Goal: Task Accomplishment & Management: Manage account settings

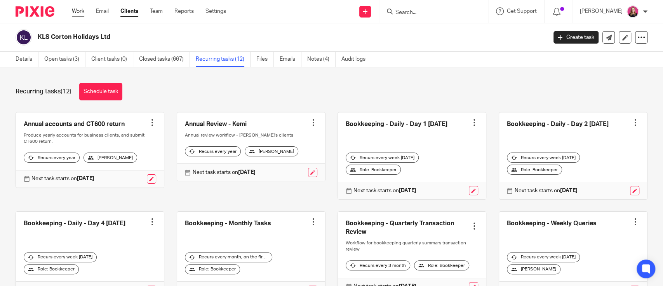
click at [80, 9] on link "Work" at bounding box center [78, 11] width 12 height 8
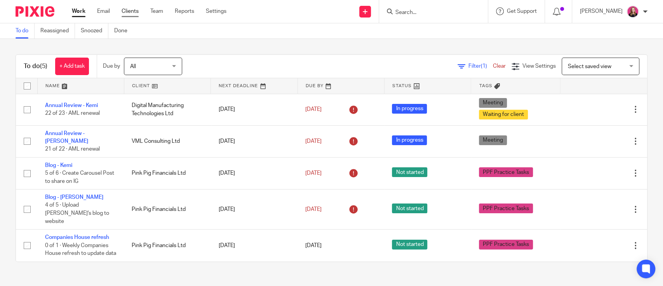
drag, startPoint x: 124, startPoint y: 12, endPoint x: 135, endPoint y: 14, distance: 11.1
click at [124, 12] on link "Clients" at bounding box center [130, 11] width 17 height 8
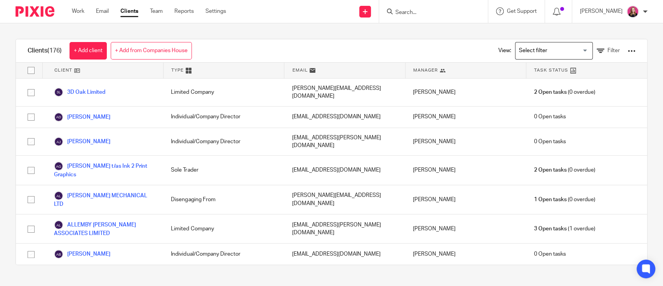
click at [628, 51] on div at bounding box center [632, 51] width 8 height 8
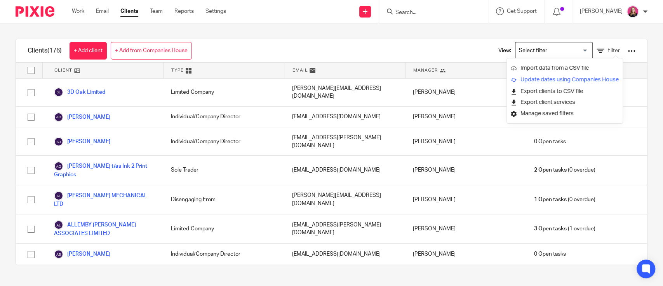
click at [566, 78] on link "Update dates using Companies House" at bounding box center [565, 80] width 108 height 12
click at [549, 79] on link "Update dates using Companies House" at bounding box center [565, 80] width 108 height 12
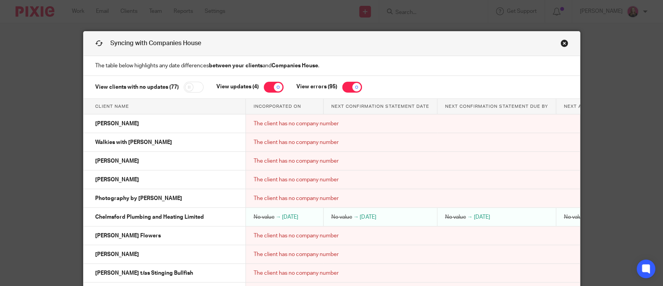
click at [347, 83] on input "checkbox" at bounding box center [352, 87] width 20 height 11
checkbox input "false"
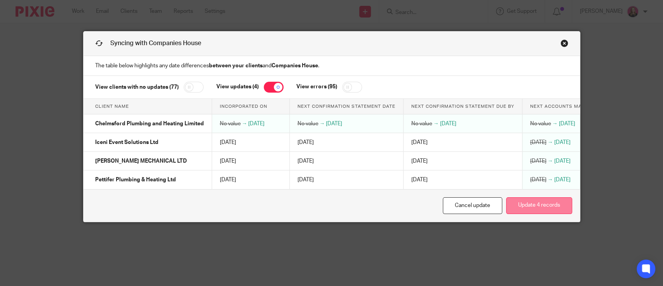
click at [533, 211] on button "Update 4 records" at bounding box center [539, 205] width 66 height 17
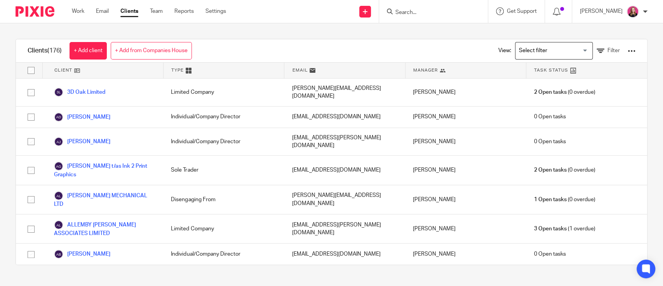
click at [77, 16] on div "Work Email Clients Team Reports Settings Work Email Clients Team Reports Settin…" at bounding box center [151, 11] width 174 height 23
click at [78, 15] on link "Work" at bounding box center [78, 11] width 12 height 8
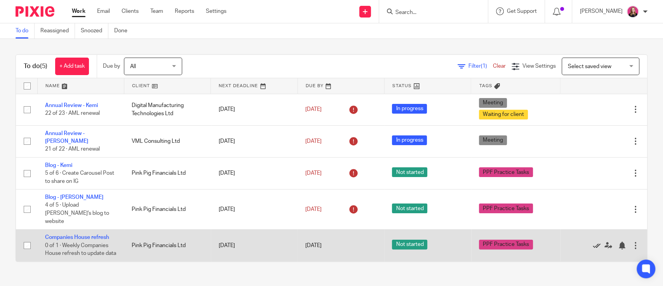
click at [593, 241] on icon at bounding box center [597, 245] width 8 height 8
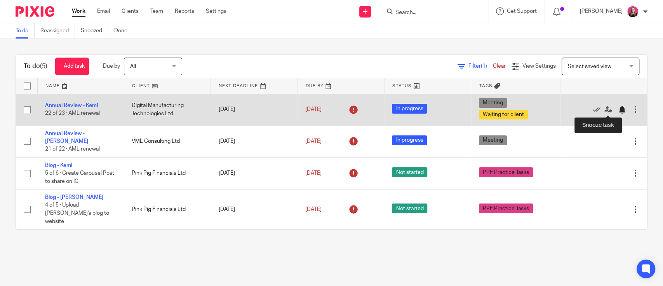
click at [618, 108] on div at bounding box center [622, 110] width 8 height 8
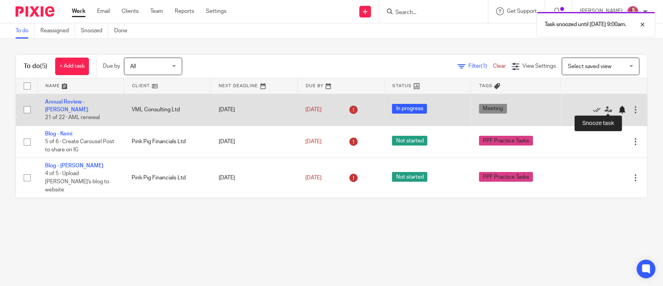
click at [618, 110] on div at bounding box center [622, 110] width 8 height 8
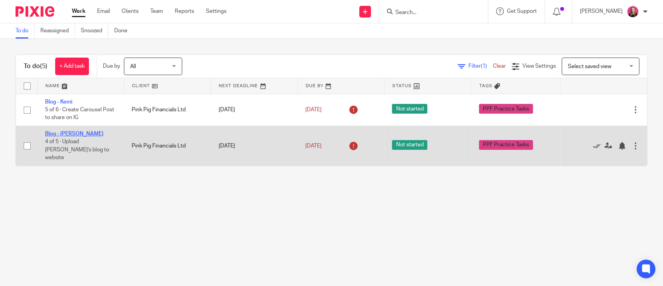
click at [70, 135] on link "Blog - [PERSON_NAME]" at bounding box center [74, 133] width 58 height 5
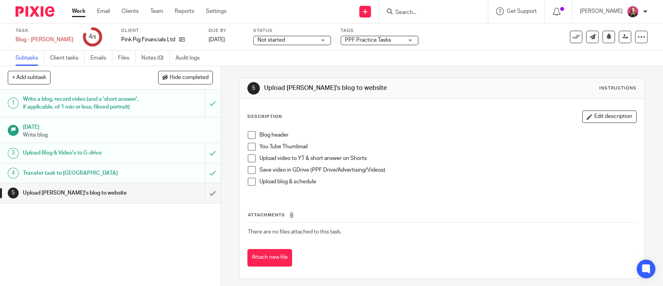
click at [248, 133] on span at bounding box center [252, 135] width 8 height 8
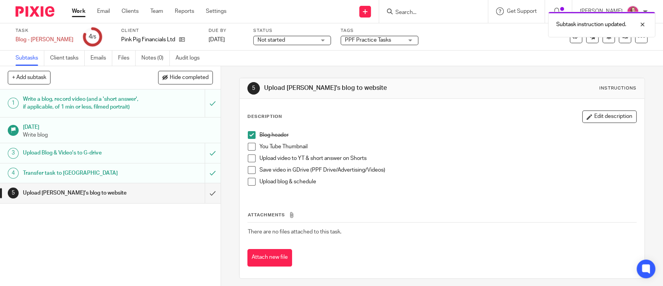
click at [248, 149] on span at bounding box center [252, 147] width 8 height 8
click at [249, 167] on span at bounding box center [252, 170] width 8 height 8
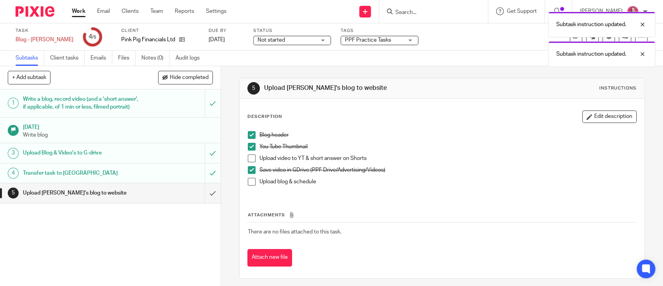
click at [251, 183] on span at bounding box center [252, 182] width 8 height 8
